Goal: Task Accomplishment & Management: Use online tool/utility

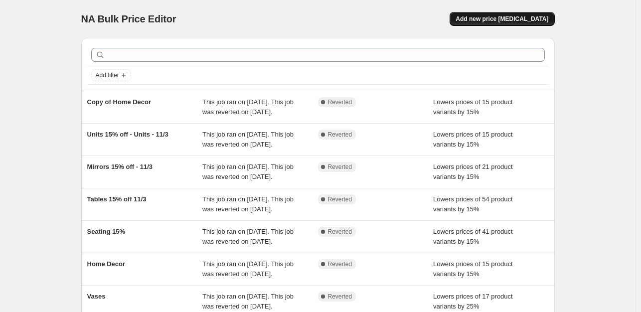
click at [524, 20] on span "Add new price [MEDICAL_DATA]" at bounding box center [502, 19] width 93 height 8
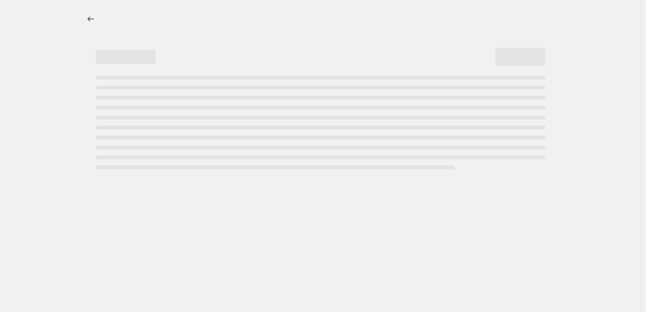
select select "percentage"
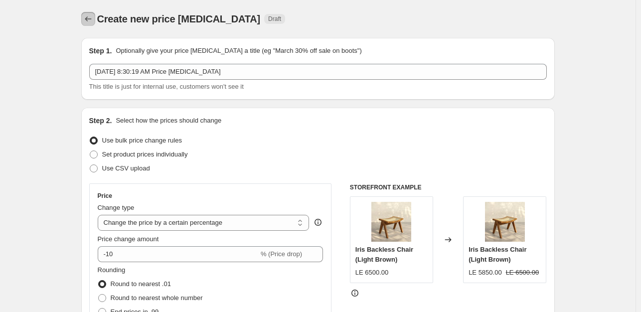
click at [93, 17] on icon "Price change jobs" at bounding box center [88, 19] width 10 height 10
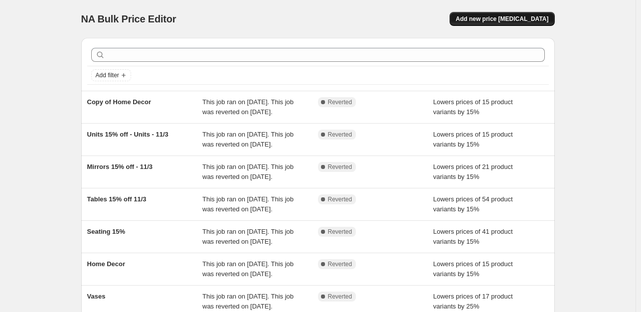
click at [487, 13] on button "Add new price change job" at bounding box center [502, 19] width 105 height 14
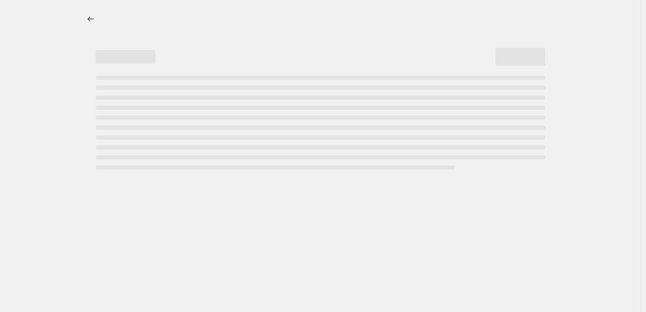
select select "percentage"
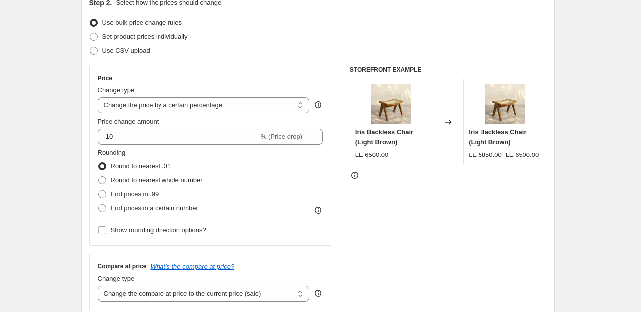
scroll to position [127, 0]
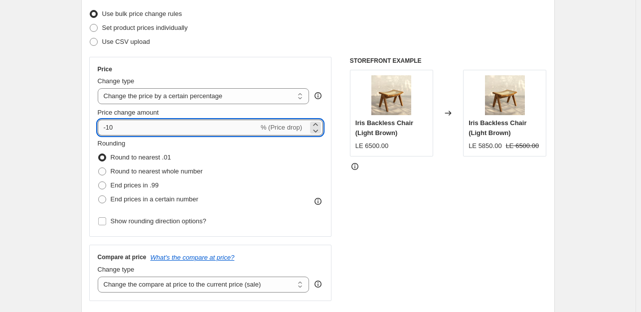
click at [173, 127] on input "-10" at bounding box center [178, 128] width 161 height 16
type input "-15"
click at [255, 75] on div "Price Change type Change the price to a certain amount Change the price by a ce…" at bounding box center [211, 146] width 226 height 163
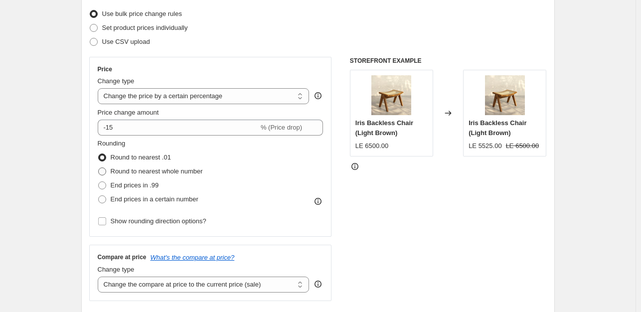
click at [148, 168] on span "Round to nearest whole number" at bounding box center [157, 171] width 92 height 7
click at [99, 168] on input "Round to nearest whole number" at bounding box center [98, 168] width 0 height 0
radio input "true"
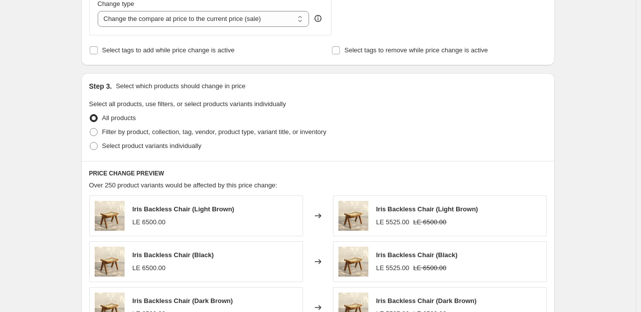
scroll to position [385, 0]
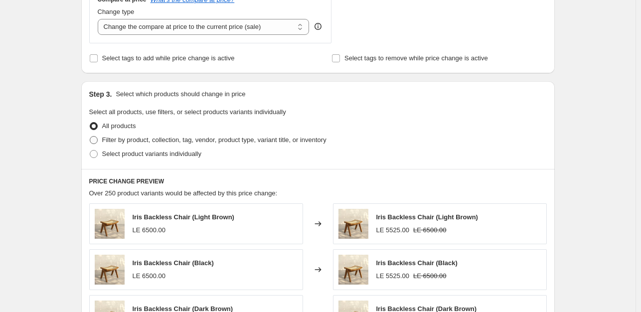
click at [208, 142] on span "Filter by product, collection, tag, vendor, product type, variant title, or inv…" at bounding box center [214, 139] width 224 height 7
click at [90, 137] on input "Filter by product, collection, tag, vendor, product type, variant title, or inv…" at bounding box center [90, 136] width 0 height 0
radio input "true"
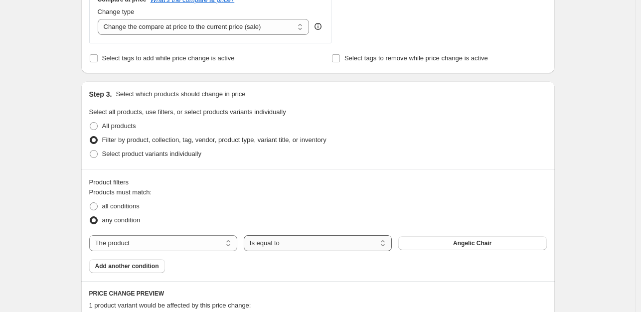
click at [293, 244] on select "Is equal to Is not equal to" at bounding box center [318, 243] width 148 height 16
select select "not_equal"
click at [470, 243] on span "Angelic Chair" at bounding box center [472, 243] width 38 height 8
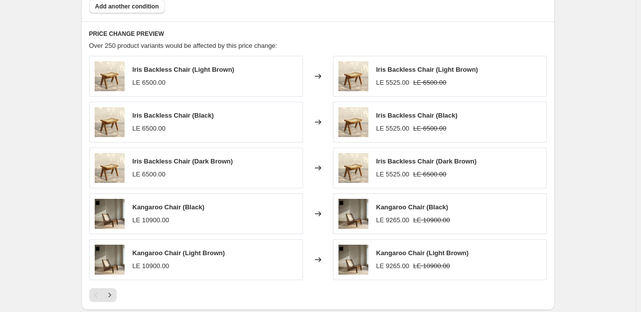
scroll to position [796, 0]
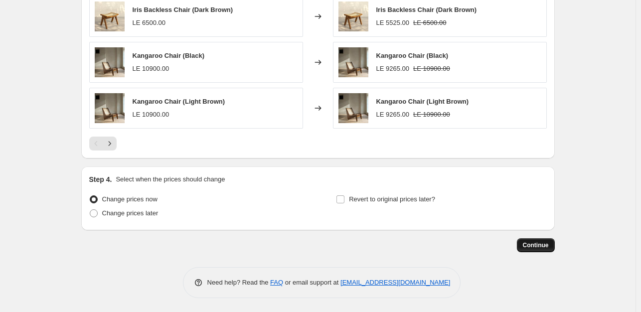
click at [544, 244] on span "Continue" at bounding box center [536, 245] width 26 height 8
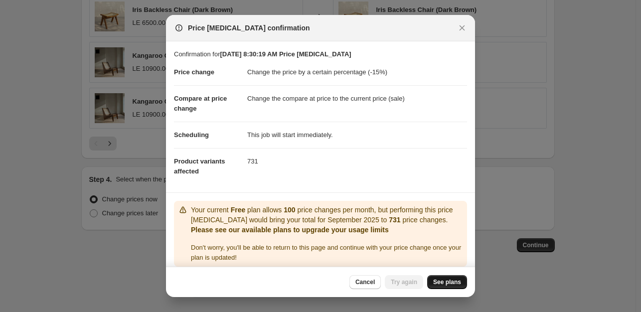
click at [450, 282] on span "See plans" at bounding box center [447, 282] width 28 height 8
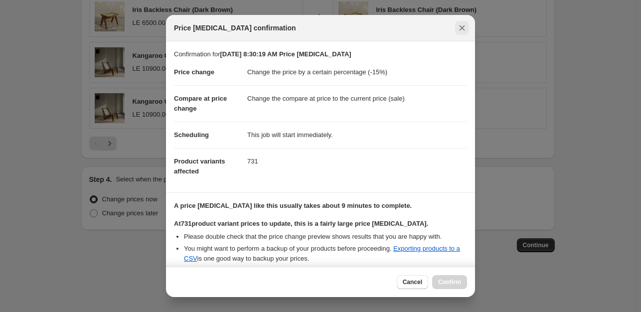
click at [463, 30] on icon "Close" at bounding box center [462, 28] width 10 height 10
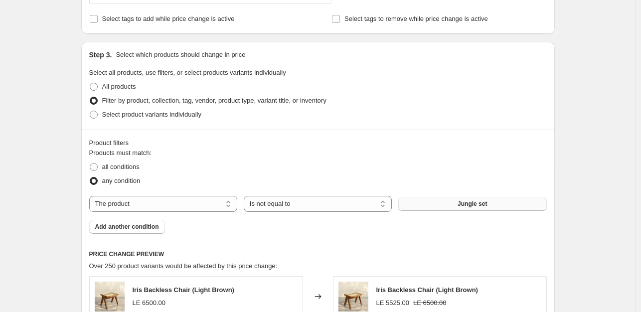
scroll to position [447, 0]
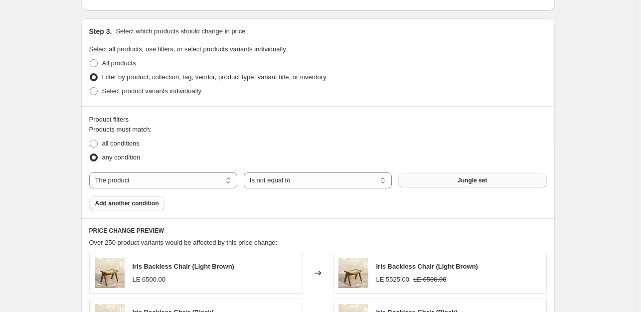
click at [136, 206] on span "Add another condition" at bounding box center [127, 204] width 64 height 8
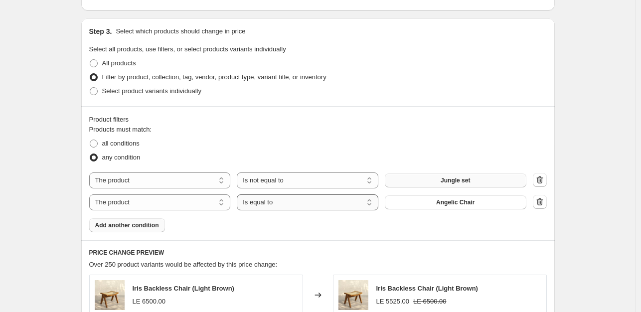
click at [284, 205] on select "Is equal to Is not equal to" at bounding box center [308, 203] width 142 height 16
click at [188, 203] on select "The product The product's collection The product's tag The product's vendor The…" at bounding box center [160, 203] width 142 height 16
select select "tag"
click at [401, 200] on button "Bamboo" at bounding box center [456, 203] width 142 height 14
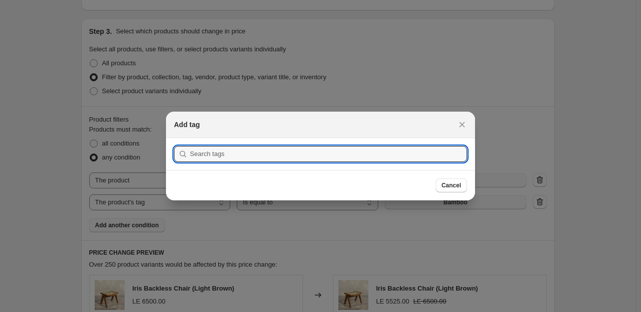
scroll to position [0, 0]
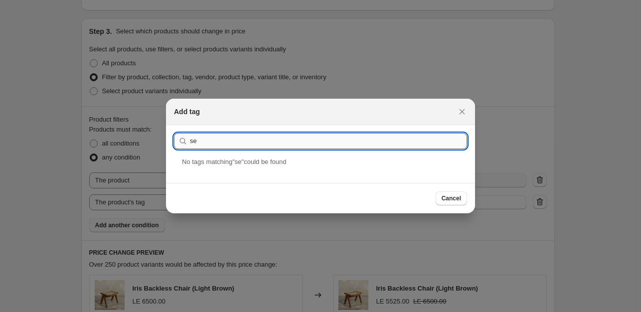
type input "s"
type input "cha"
click at [458, 111] on icon "Close" at bounding box center [462, 112] width 10 height 10
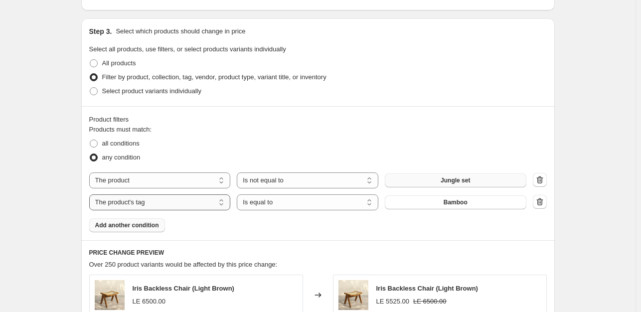
click at [183, 198] on select "The product The product's collection The product's tag The product's vendor The…" at bounding box center [160, 203] width 142 height 16
select select "collection"
click at [441, 203] on span "Favorite Choices" at bounding box center [455, 203] width 48 height 8
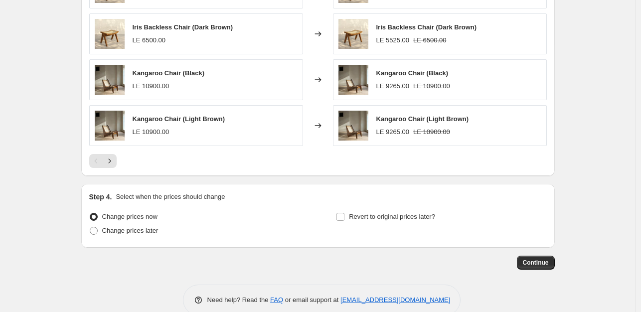
scroll to position [818, 0]
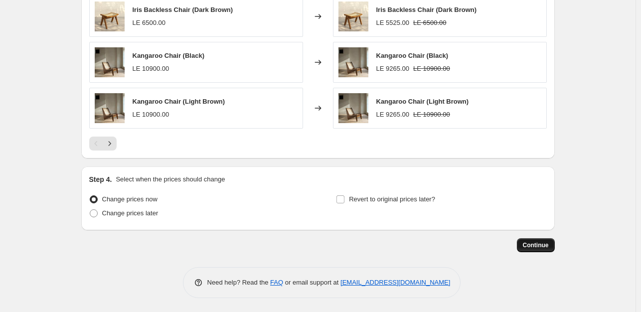
click at [545, 243] on span "Continue" at bounding box center [536, 245] width 26 height 8
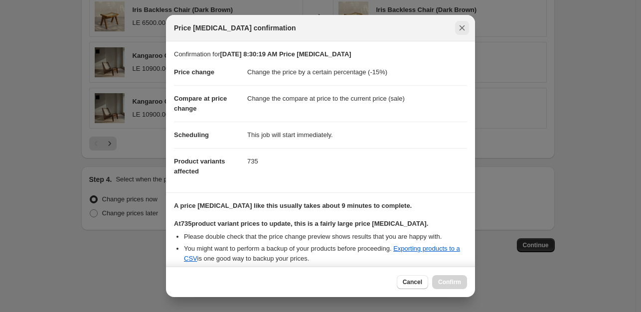
click at [463, 25] on icon "Close" at bounding box center [462, 28] width 10 height 10
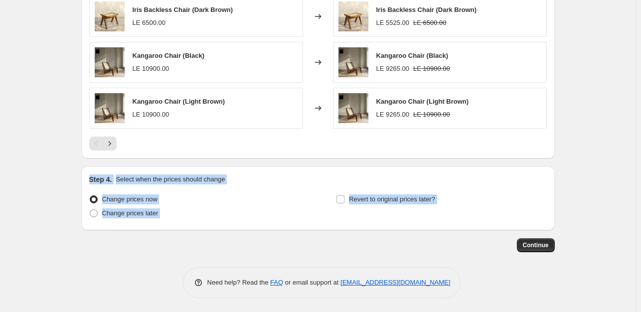
drag, startPoint x: 626, startPoint y: 244, endPoint x: 632, endPoint y: 154, distance: 90.0
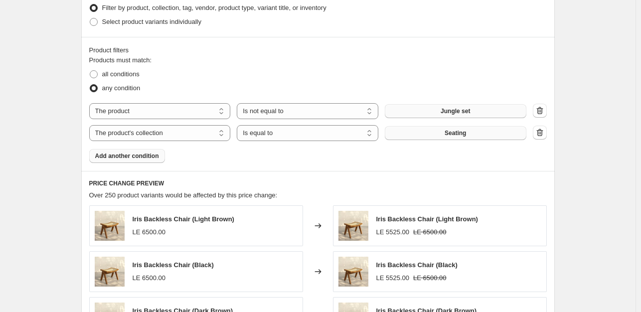
scroll to position [523, 0]
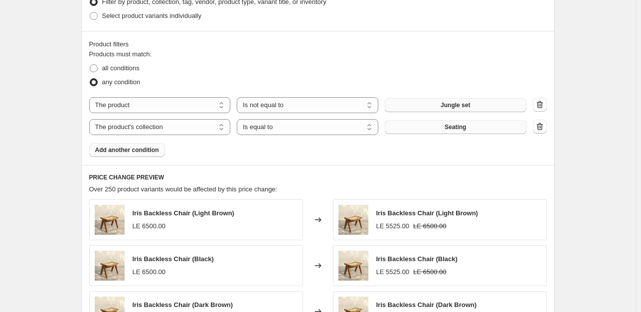
click at [613, 183] on div "Create new price change job. This page is ready Create new price change job Dra…" at bounding box center [318, 42] width 636 height 1131
click at [128, 65] on span "all conditions" at bounding box center [120, 67] width 37 height 7
click at [90, 65] on input "all conditions" at bounding box center [90, 64] width 0 height 0
radio input "true"
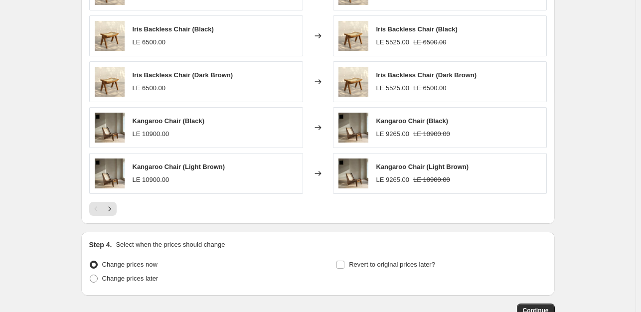
scroll to position [818, 0]
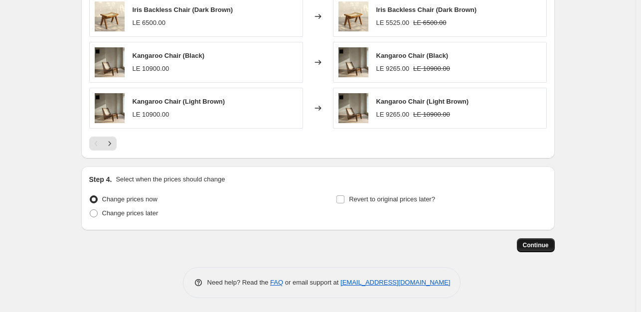
click at [540, 241] on span "Continue" at bounding box center [536, 245] width 26 height 8
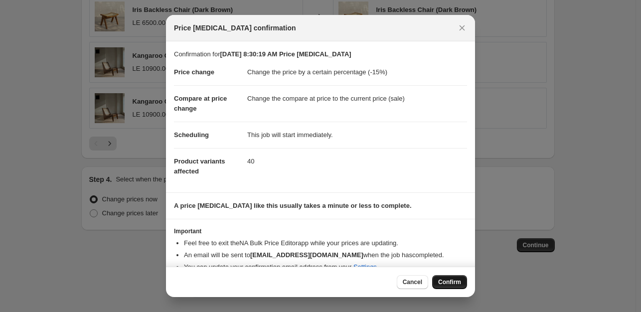
click at [459, 281] on span "Confirm" at bounding box center [449, 282] width 23 height 8
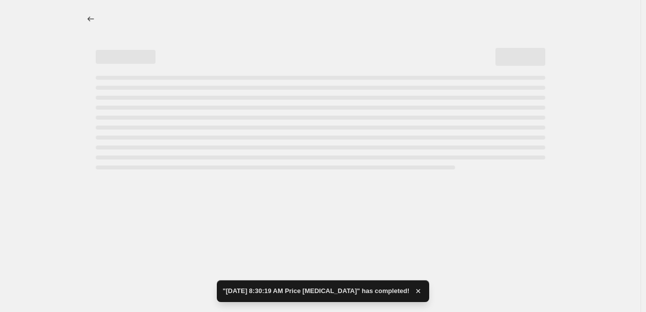
select select "percentage"
select select "not_equal"
select select "collection"
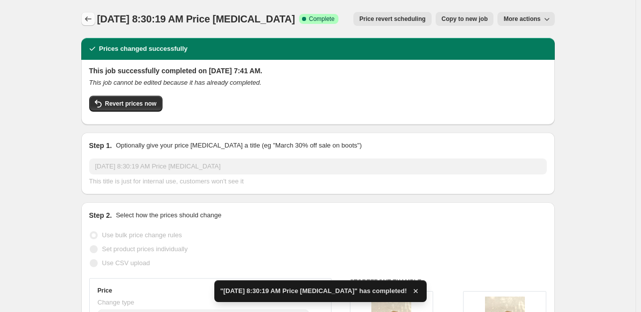
click at [92, 18] on icon "Price change jobs" at bounding box center [88, 19] width 10 height 10
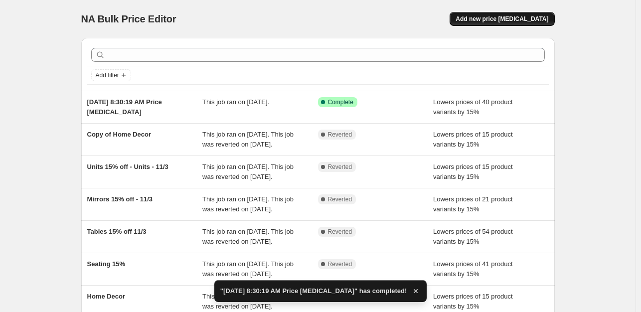
click at [523, 20] on span "Add new price change job" at bounding box center [502, 19] width 93 height 8
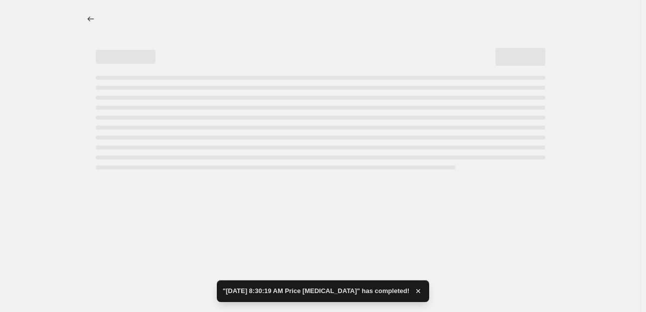
select select "percentage"
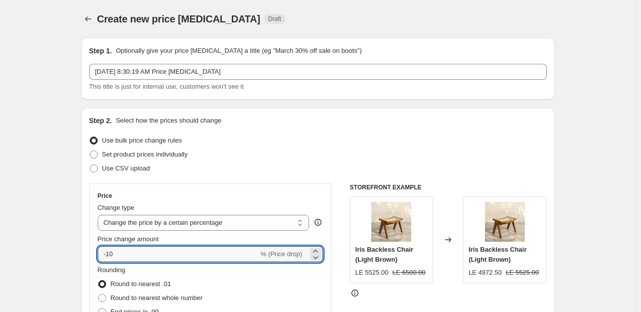
click at [182, 262] on div "Price Change type Change the price to a certain amount Change the price by a ce…" at bounding box center [211, 273] width 226 height 163
type input "-15"
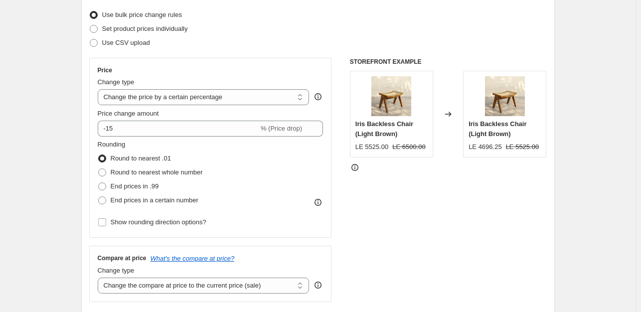
scroll to position [152, 0]
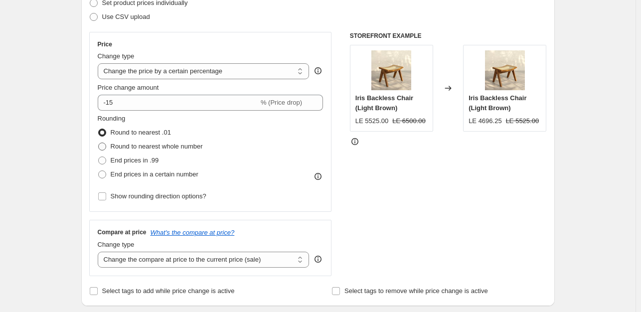
click at [173, 147] on span "Round to nearest whole number" at bounding box center [157, 146] width 92 height 7
click at [99, 143] on input "Round to nearest whole number" at bounding box center [98, 143] width 0 height 0
radio input "true"
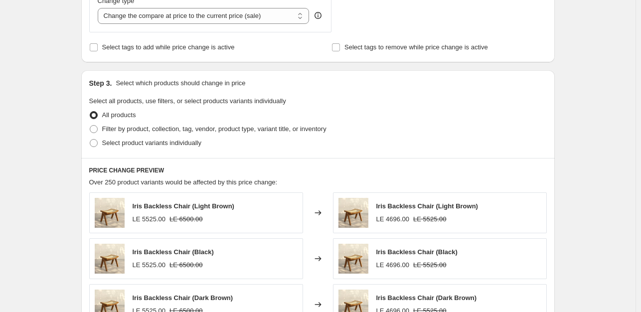
scroll to position [410, 0]
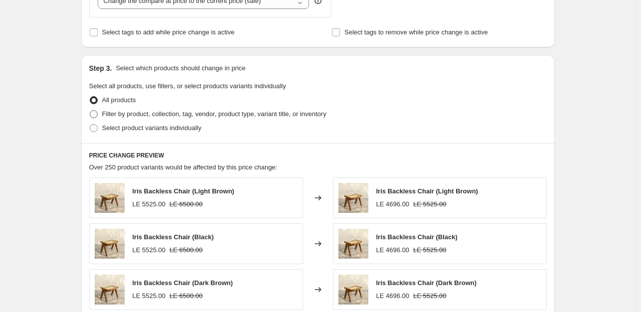
click at [244, 110] on span "Filter by product, collection, tag, vendor, product type, variant title, or inv…" at bounding box center [214, 113] width 224 height 7
click at [90, 110] on input "Filter by product, collection, tag, vendor, product type, variant title, or inv…" at bounding box center [90, 110] width 0 height 0
radio input "true"
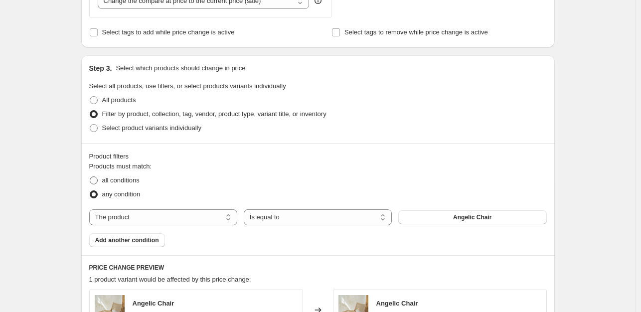
click at [127, 180] on span "all conditions" at bounding box center [120, 180] width 37 height 7
click at [90, 177] on input "all conditions" at bounding box center [90, 177] width 0 height 0
radio input "true"
click at [201, 218] on select "The product The product's collection The product's tag The product's vendor The…" at bounding box center [163, 217] width 148 height 16
select select "collection"
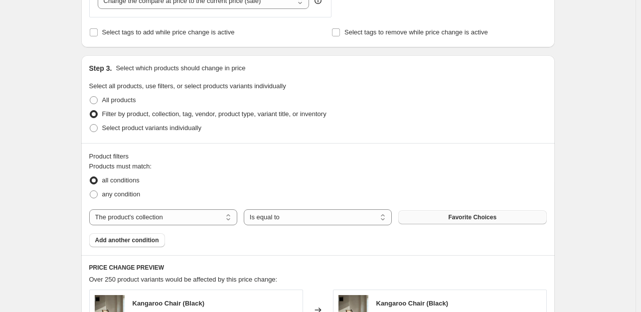
click at [491, 219] on span "Favorite Choices" at bounding box center [472, 217] width 48 height 8
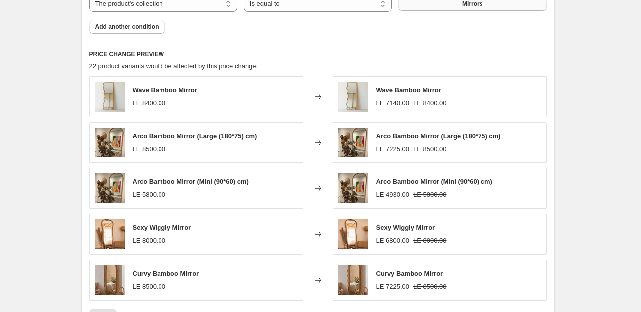
scroll to position [796, 0]
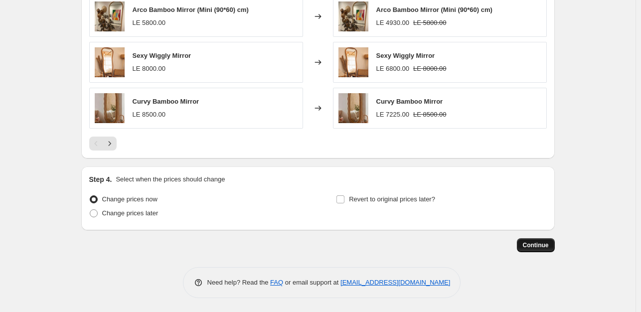
click at [533, 244] on span "Continue" at bounding box center [536, 245] width 26 height 8
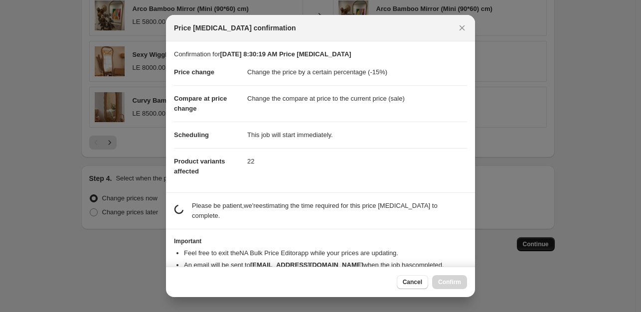
scroll to position [0, 0]
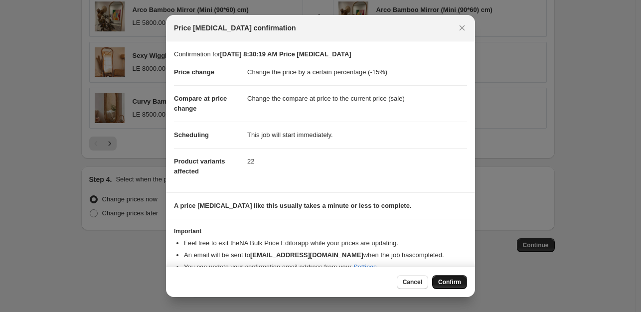
click at [460, 276] on button "Confirm" at bounding box center [449, 282] width 35 height 14
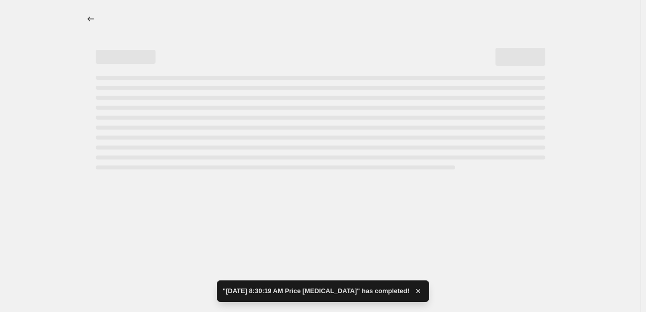
select select "percentage"
select select "collection"
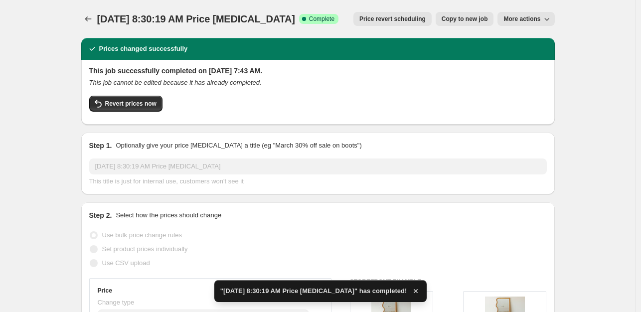
drag, startPoint x: 646, startPoint y: 256, endPoint x: 646, endPoint y: 157, distance: 99.3
click at [641, 157] on html "Home Settings Plans Skip to content Sep 15, 2025, 8:30:19 AM Price change job. …" at bounding box center [320, 156] width 641 height 312
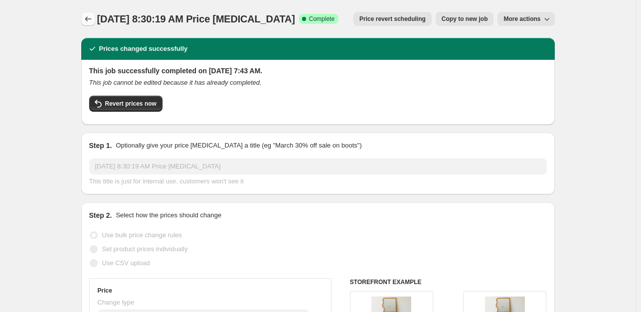
click at [90, 18] on icon "Price change jobs" at bounding box center [88, 19] width 10 height 10
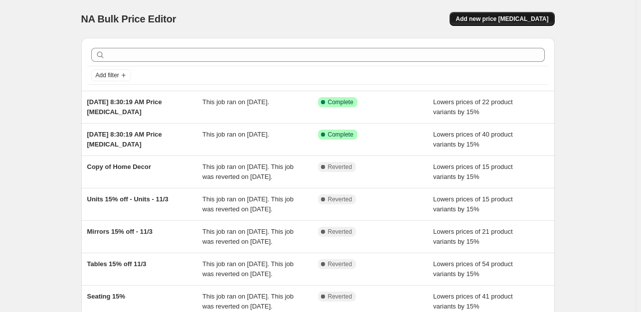
click at [498, 19] on span "Add new price change job" at bounding box center [502, 19] width 93 height 8
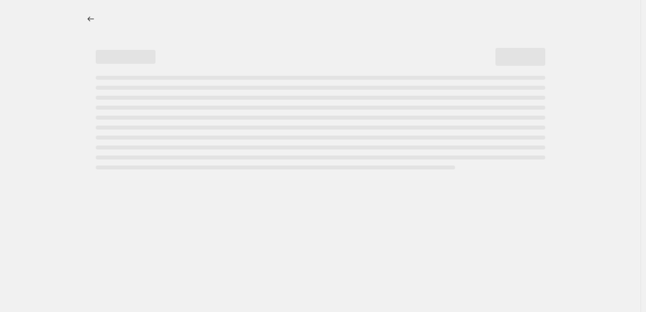
select select "percentage"
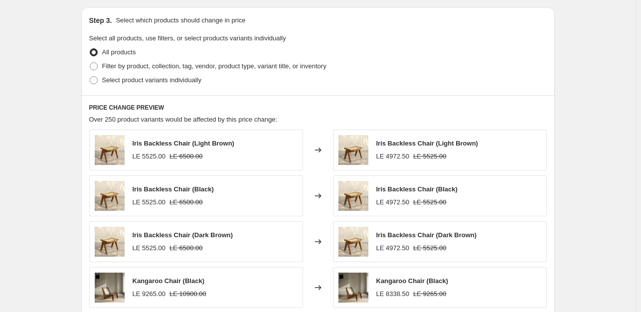
scroll to position [442, 0]
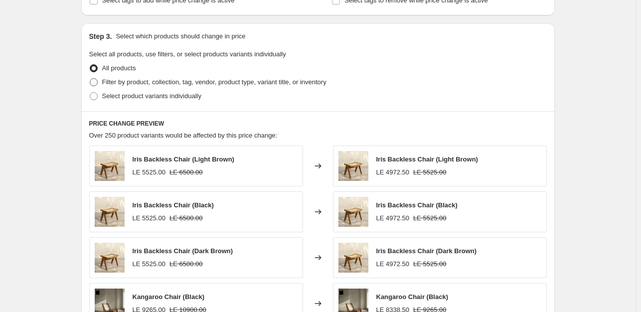
click at [285, 80] on span "Filter by product, collection, tag, vendor, product type, variant title, or inv…" at bounding box center [214, 81] width 224 height 7
click at [90, 79] on input "Filter by product, collection, tag, vendor, product type, variant title, or inv…" at bounding box center [90, 78] width 0 height 0
radio input "true"
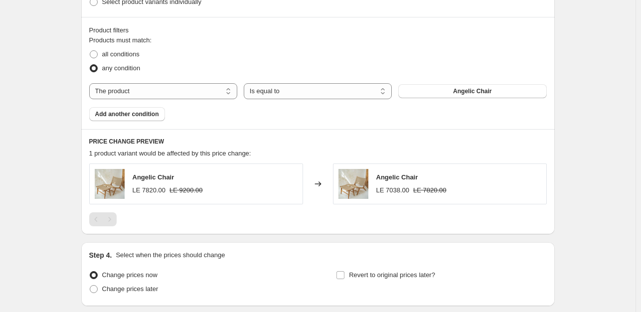
scroll to position [545, 0]
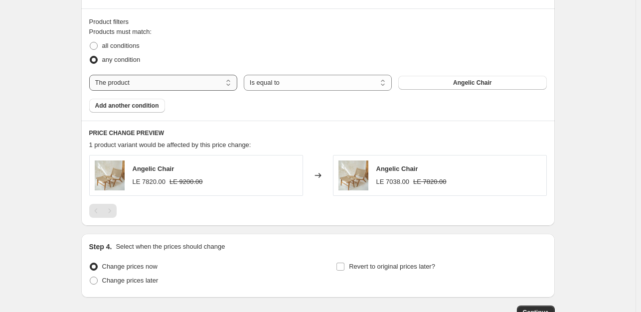
click at [118, 84] on select "The product The product's collection The product's tag The product's vendor The…" at bounding box center [163, 83] width 148 height 16
select select "collection"
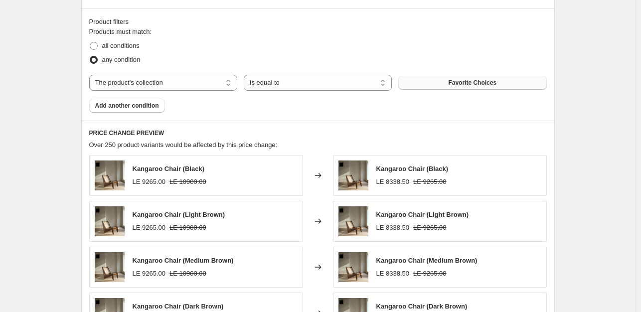
click at [467, 82] on span "Favorite Choices" at bounding box center [472, 83] width 48 height 8
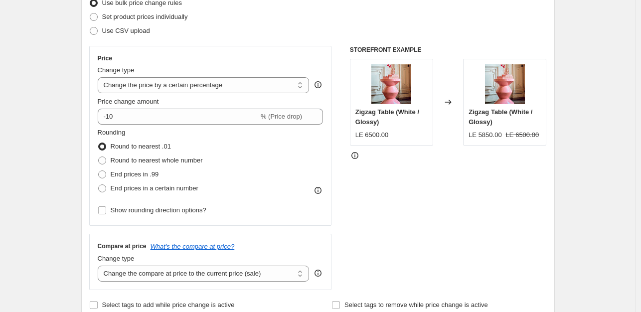
scroll to position [142, 0]
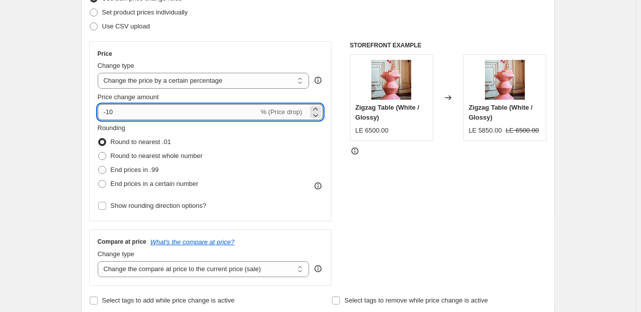
click at [153, 112] on input "-10" at bounding box center [178, 112] width 161 height 16
type input "-15"
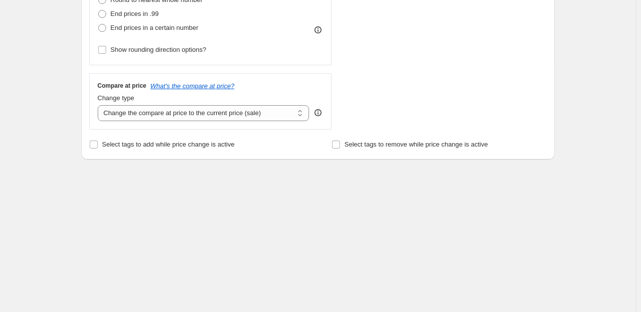
scroll to position [459, 0]
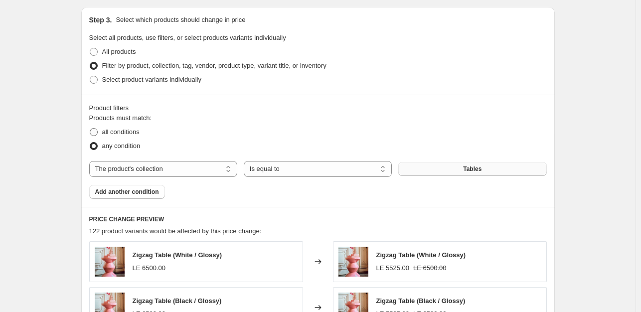
click at [138, 128] on span "all conditions" at bounding box center [120, 131] width 37 height 7
click at [90, 128] on input "all conditions" at bounding box center [90, 128] width 0 height 0
radio input "true"
click at [139, 190] on span "Add another condition" at bounding box center [127, 192] width 64 height 8
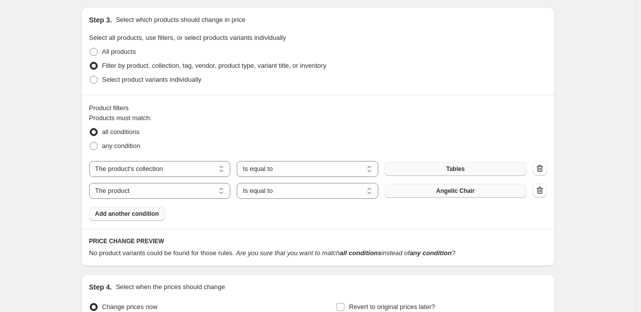
click at [478, 191] on button "Angelic Chair" at bounding box center [456, 191] width 142 height 14
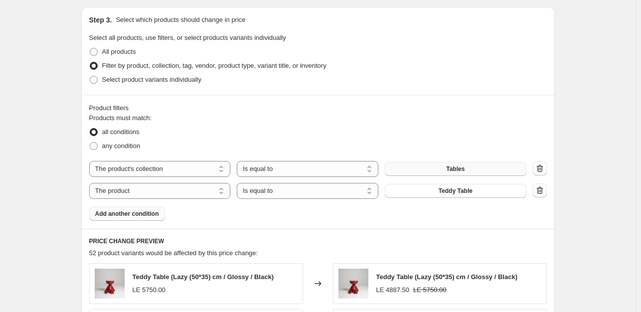
click at [148, 214] on span "Add another condition" at bounding box center [127, 214] width 64 height 8
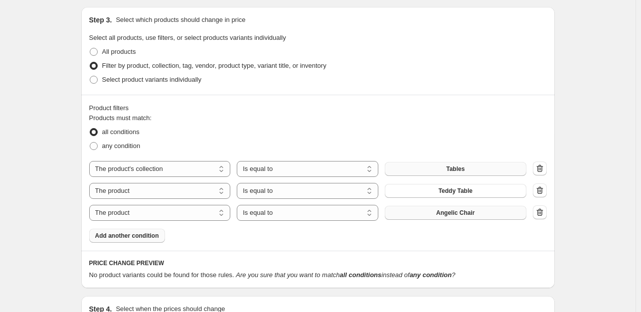
click at [431, 218] on button "Angelic Chair" at bounding box center [456, 213] width 142 height 14
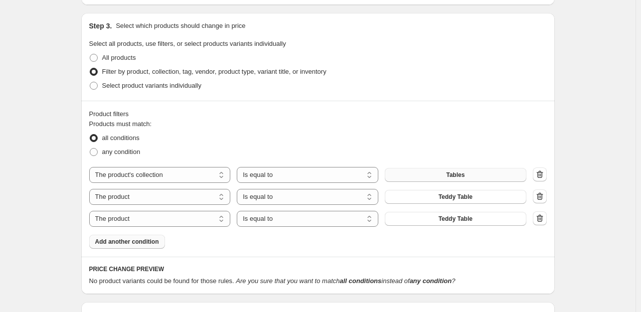
scroll to position [466, 0]
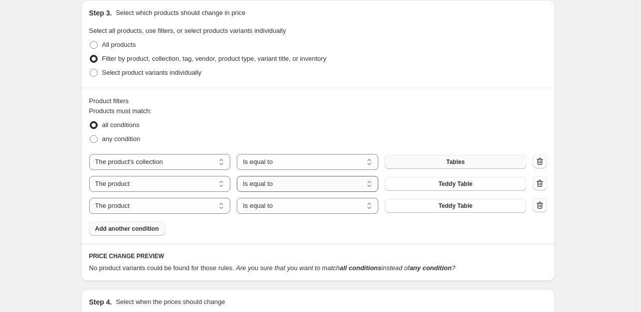
click at [342, 184] on select "Is equal to Is not equal to" at bounding box center [308, 184] width 142 height 16
select select "not_equal"
click at [329, 206] on select "Is equal to Is not equal to" at bounding box center [308, 206] width 142 height 16
select select "not_equal"
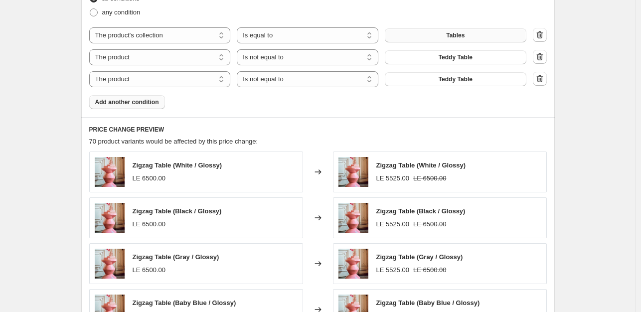
scroll to position [549, 0]
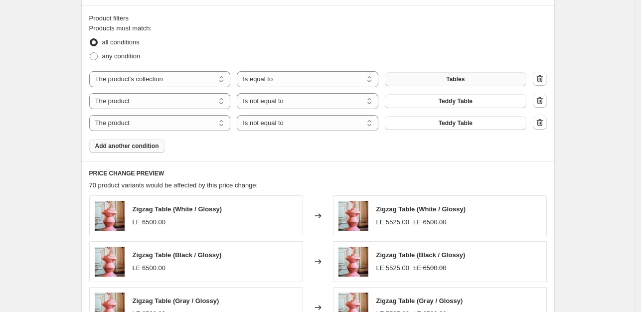
click at [150, 153] on button "Add another condition" at bounding box center [127, 146] width 76 height 14
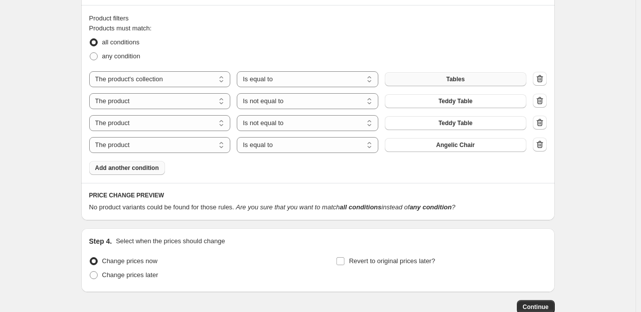
click at [139, 171] on span "Add another condition" at bounding box center [127, 168] width 64 height 8
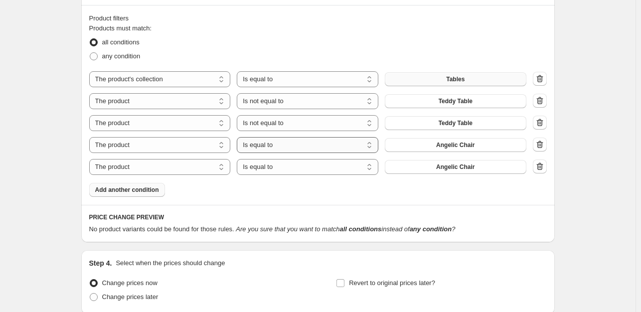
click at [278, 148] on select "Is equal to Is not equal to" at bounding box center [308, 145] width 142 height 16
select select "not_equal"
click at [276, 169] on select "Is equal to Is not equal to" at bounding box center [308, 167] width 142 height 16
select select "not_equal"
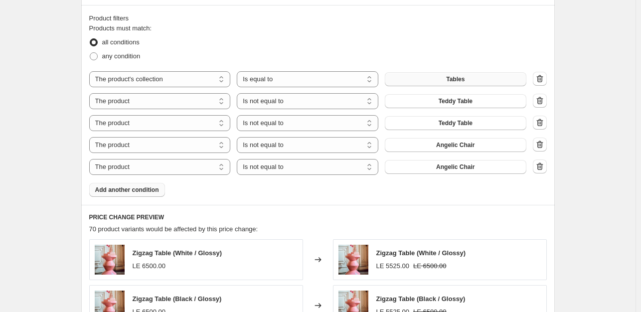
click at [139, 191] on span "Add another condition" at bounding box center [127, 190] width 64 height 8
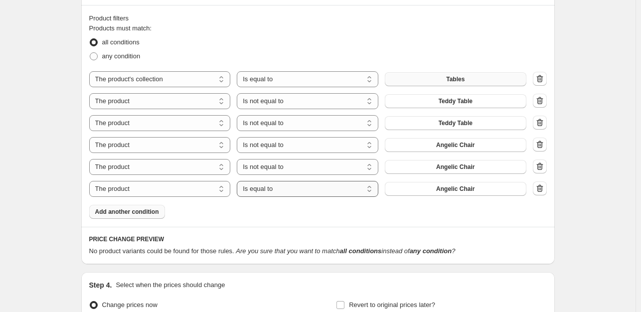
click at [328, 192] on select "Is equal to Is not equal to" at bounding box center [308, 189] width 142 height 16
select select "not_equal"
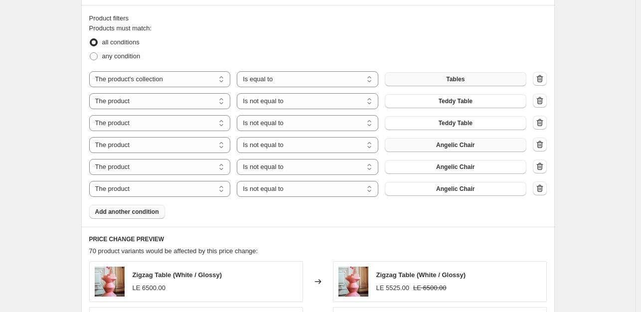
click at [451, 147] on span "Angelic Chair" at bounding box center [455, 145] width 38 height 8
click at [462, 166] on span "Angelic Chair" at bounding box center [455, 167] width 38 height 8
click at [456, 192] on span "Angelic Chair" at bounding box center [455, 189] width 38 height 8
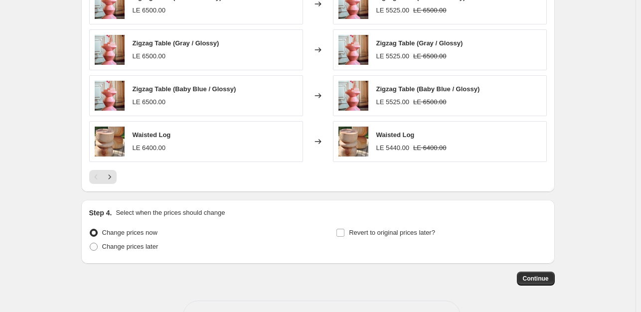
scroll to position [858, 0]
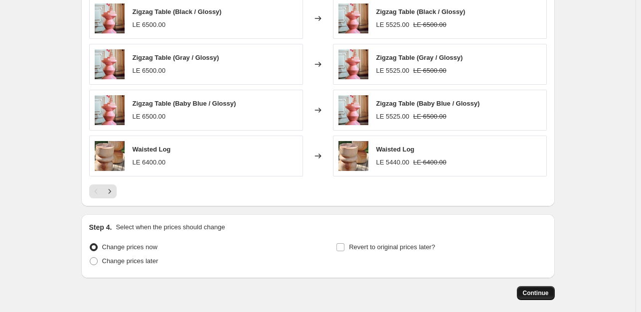
click at [540, 296] on button "Continue" at bounding box center [536, 293] width 38 height 14
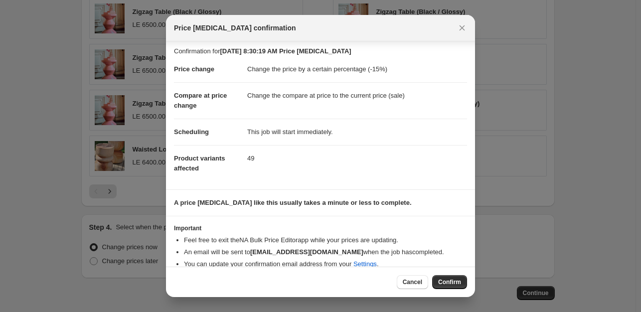
scroll to position [15, 0]
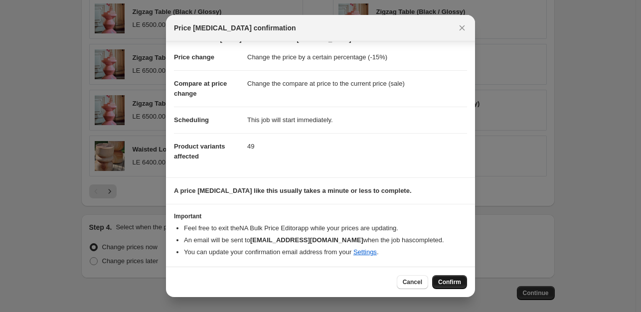
click at [449, 279] on span "Confirm" at bounding box center [449, 282] width 23 height 8
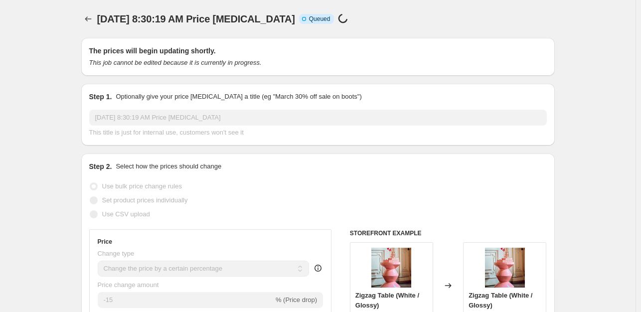
select select "percentage"
select select "collection"
select select "not_equal"
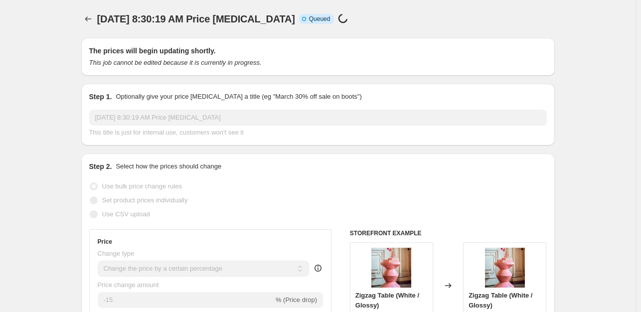
select select "not_equal"
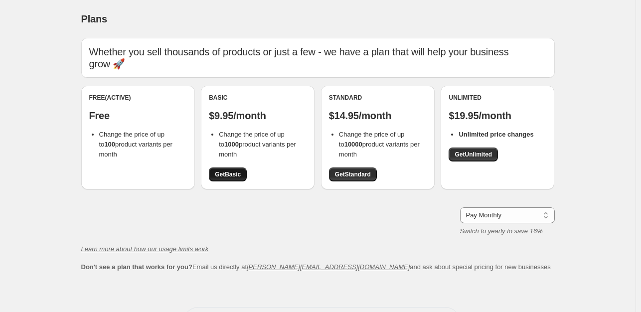
click at [215, 179] on link "Get Basic" at bounding box center [228, 175] width 38 height 14
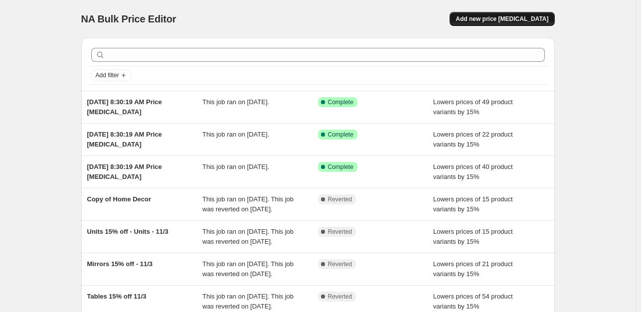
click at [505, 22] on span "Add new price [MEDICAL_DATA]" at bounding box center [502, 19] width 93 height 8
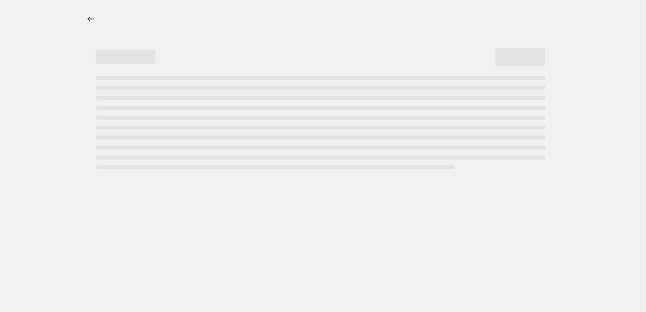
select select "percentage"
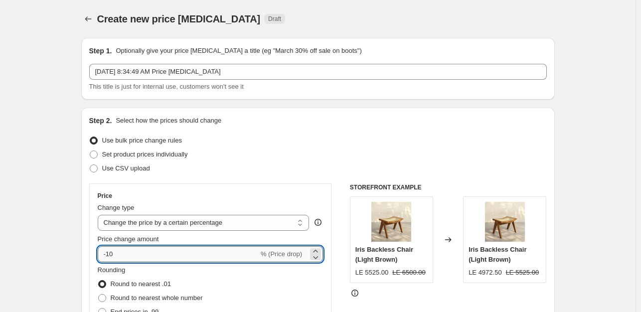
click at [182, 254] on input "-10" at bounding box center [178, 254] width 161 height 16
type input "-15"
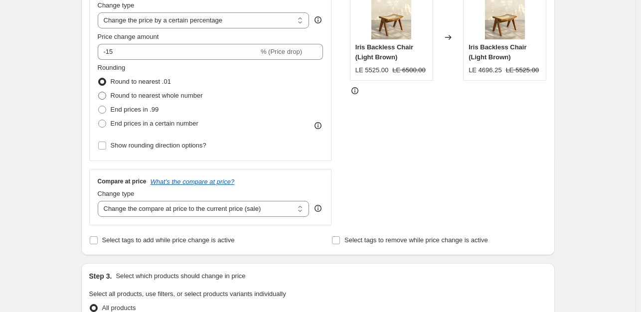
click at [141, 93] on span "Round to nearest whole number" at bounding box center [157, 95] width 92 height 7
click at [99, 92] on input "Round to nearest whole number" at bounding box center [98, 92] width 0 height 0
radio input "true"
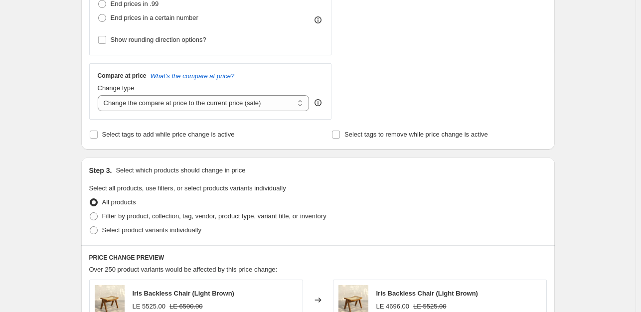
scroll to position [319, 0]
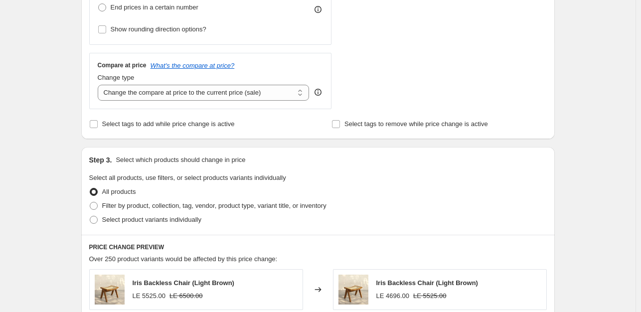
click at [612, 142] on div "Create new price change job. This page is ready Create new price change job Dra…" at bounding box center [318, 179] width 636 height 997
click at [249, 207] on span "Filter by product, collection, tag, vendor, product type, variant title, or inv…" at bounding box center [214, 205] width 224 height 7
click at [90, 202] on input "Filter by product, collection, tag, vendor, product type, variant title, or inv…" at bounding box center [90, 202] width 0 height 0
radio input "true"
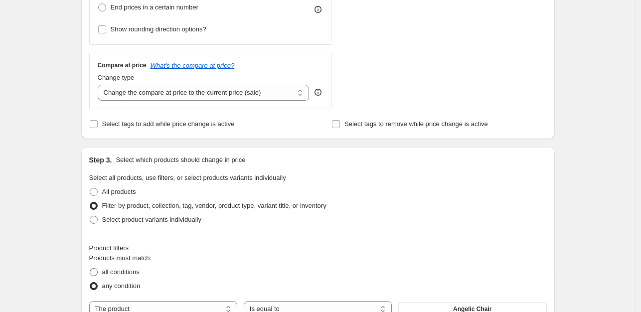
click at [124, 274] on span "all conditions" at bounding box center [120, 271] width 37 height 7
click at [90, 269] on input "all conditions" at bounding box center [90, 268] width 0 height 0
radio input "true"
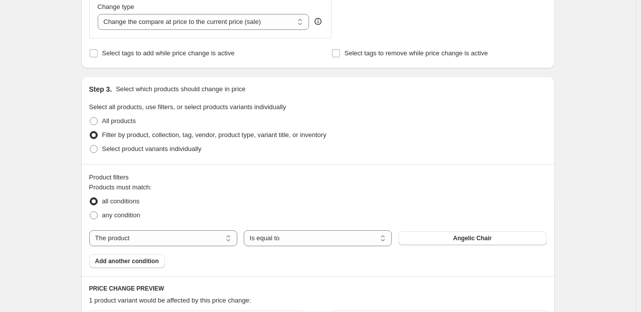
scroll to position [397, 0]
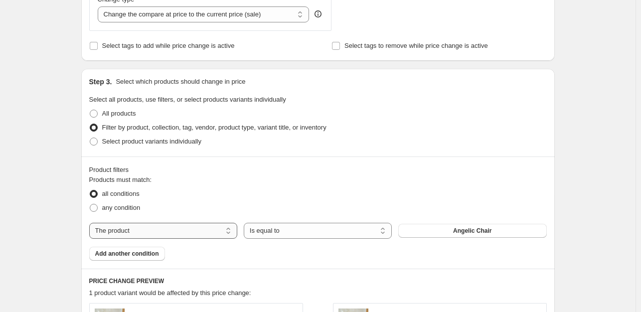
click at [167, 228] on select "The product The product's collection The product's tag The product's vendor The…" at bounding box center [163, 231] width 148 height 16
select select "collection"
click at [473, 232] on span "Favorite Choices" at bounding box center [472, 231] width 48 height 8
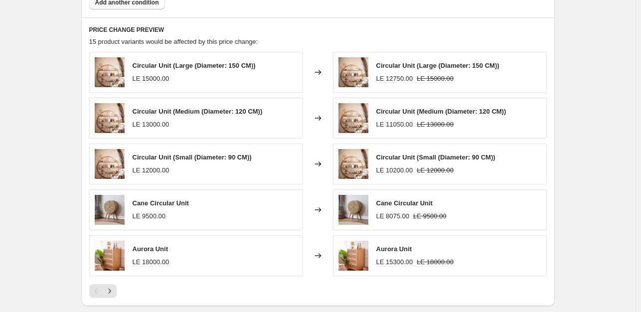
scroll to position [796, 0]
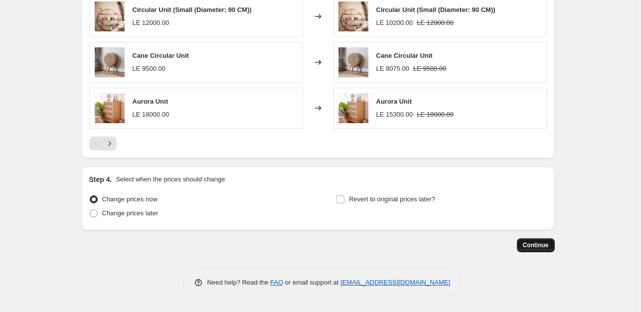
click at [536, 244] on span "Continue" at bounding box center [536, 245] width 26 height 8
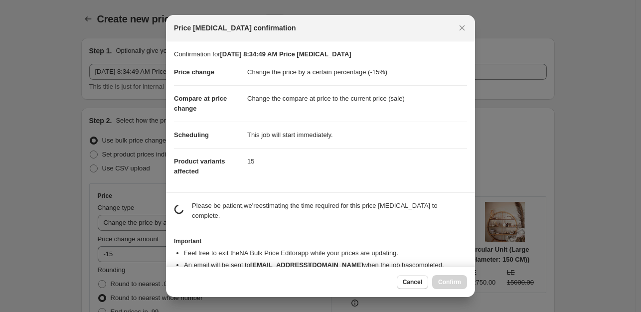
scroll to position [0, 0]
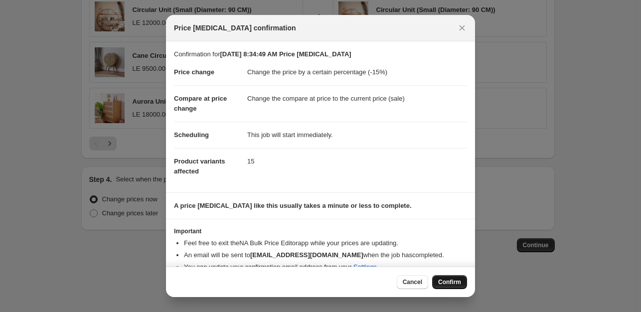
click at [461, 282] on button "Confirm" at bounding box center [449, 282] width 35 height 14
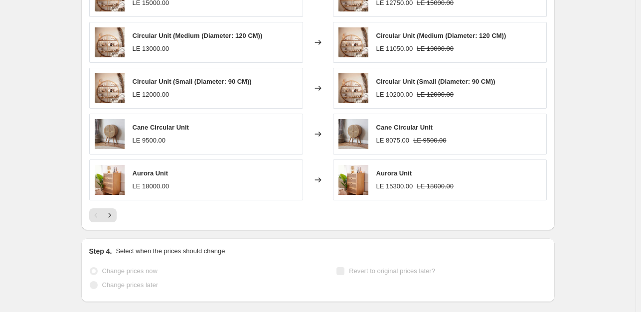
select select "percentage"
select select "collection"
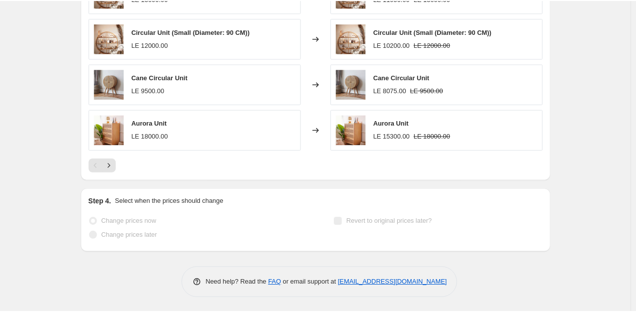
scroll to position [0, 0]
